Goal: Communication & Community: Participate in discussion

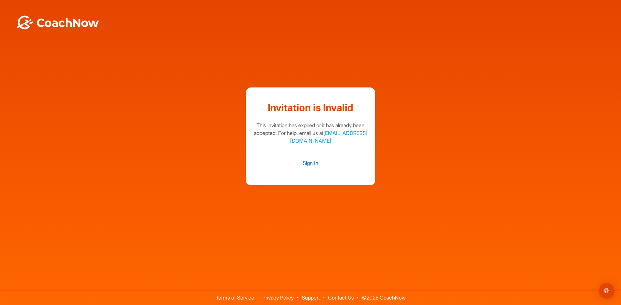
click at [317, 162] on link "Sign In" at bounding box center [310, 163] width 116 height 8
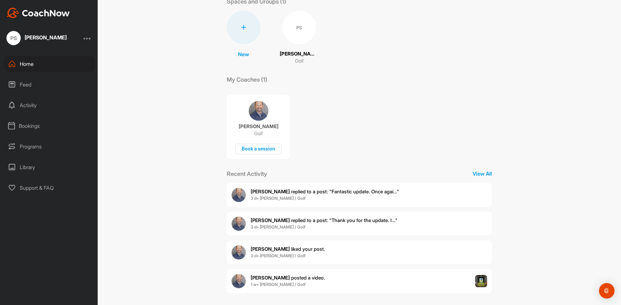
scroll to position [43, 0]
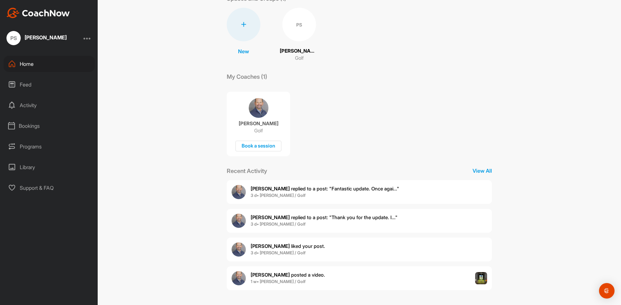
click at [270, 249] on span "[PERSON_NAME] liked your post ." at bounding box center [288, 246] width 74 height 6
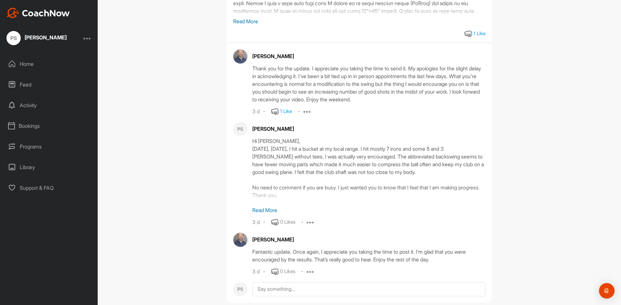
scroll to position [142, 0]
